Goal: Participate in discussion

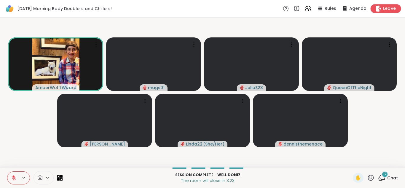
click at [383, 8] on span "Leave" at bounding box center [389, 9] width 13 height 6
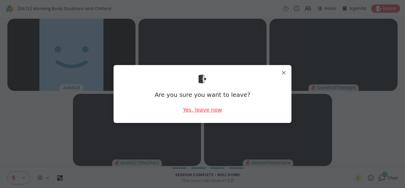
click at [200, 108] on div "Yes, leave now" at bounding box center [202, 109] width 39 height 7
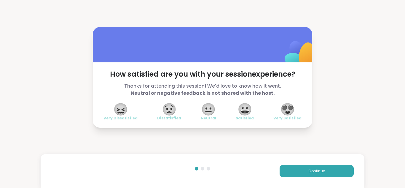
click at [289, 107] on span "😍" at bounding box center [287, 109] width 15 height 11
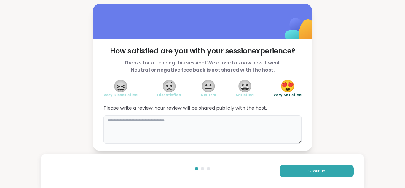
click at [256, 121] on textarea at bounding box center [202, 129] width 198 height 28
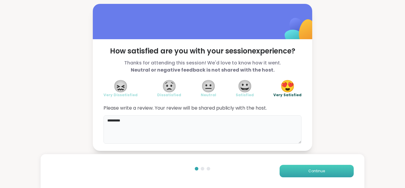
type textarea "*********"
click at [311, 170] on span "Continue" at bounding box center [316, 170] width 17 height 5
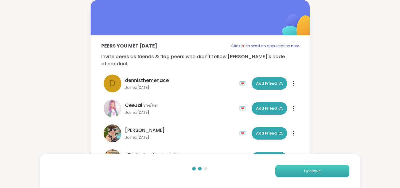
click at [311, 170] on span "Continue" at bounding box center [312, 170] width 17 height 5
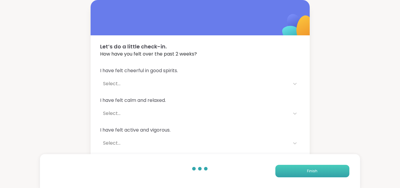
click at [311, 170] on span "Finish" at bounding box center [312, 170] width 10 height 5
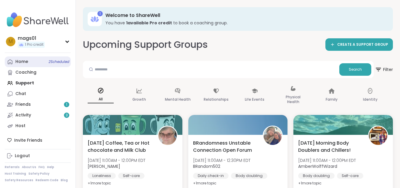
click at [22, 63] on div "Home 2 Scheduled" at bounding box center [21, 62] width 13 height 6
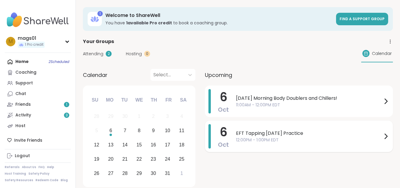
click at [287, 141] on span "12:00PM - 1:00PM EDT" at bounding box center [309, 140] width 146 height 6
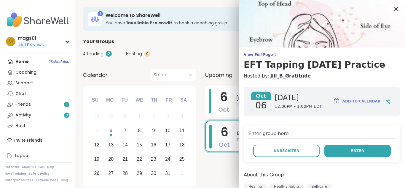
click at [346, 154] on button "Enter" at bounding box center [357, 150] width 66 height 12
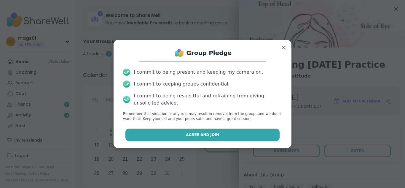
click at [212, 133] on span "Agree and Join" at bounding box center [202, 134] width 33 height 5
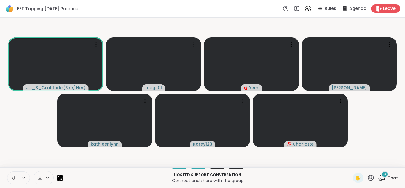
click at [13, 179] on icon at bounding box center [13, 177] width 5 height 5
click at [16, 174] on button at bounding box center [12, 177] width 11 height 12
click at [15, 175] on icon at bounding box center [12, 177] width 5 height 5
click at [384, 175] on span "5" at bounding box center [385, 173] width 2 height 5
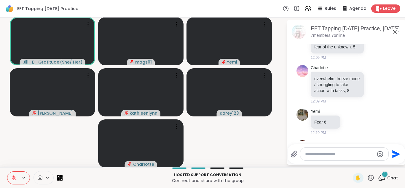
scroll to position [468, 0]
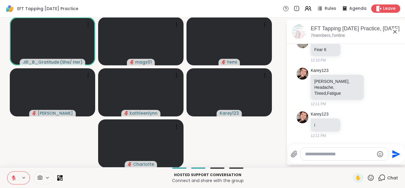
click at [352, 154] on textarea "Type your message" at bounding box center [339, 154] width 69 height 6
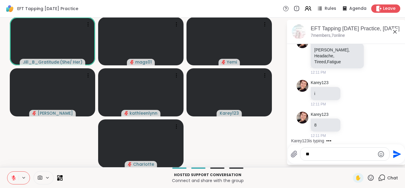
type textarea "*"
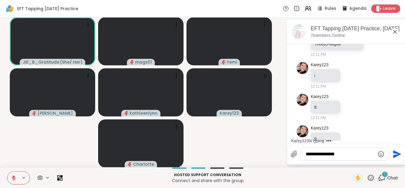
scroll to position [531, 0]
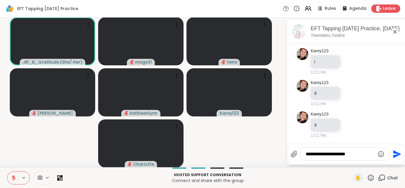
type textarea "**********"
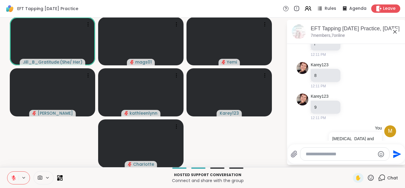
scroll to position [568, 0]
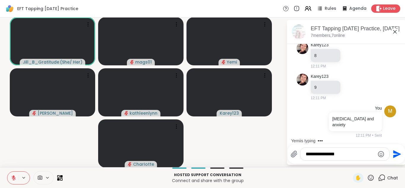
type textarea "**********"
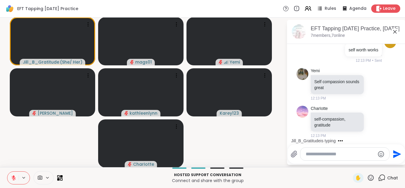
scroll to position [760, 0]
